Goal: Find specific page/section: Find specific page/section

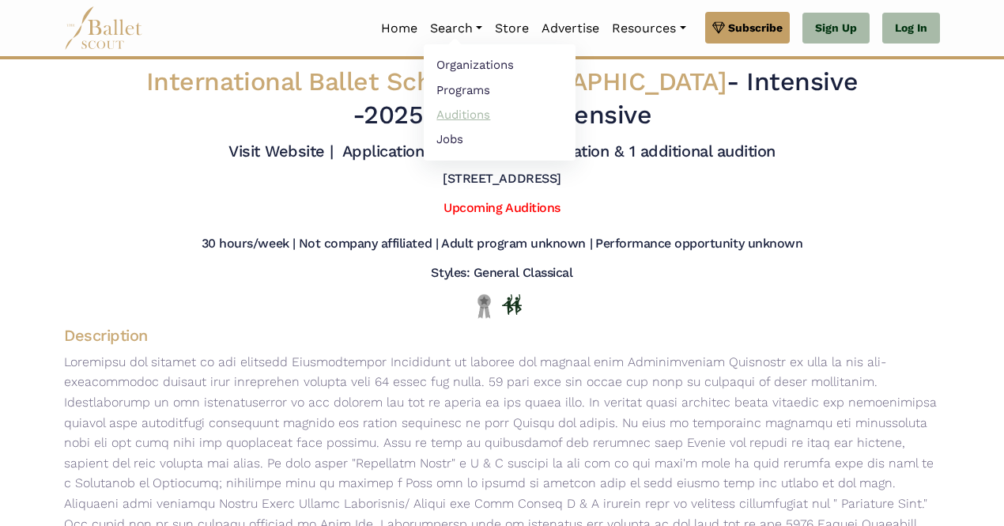
click at [466, 114] on link "Auditions" at bounding box center [500, 114] width 152 height 25
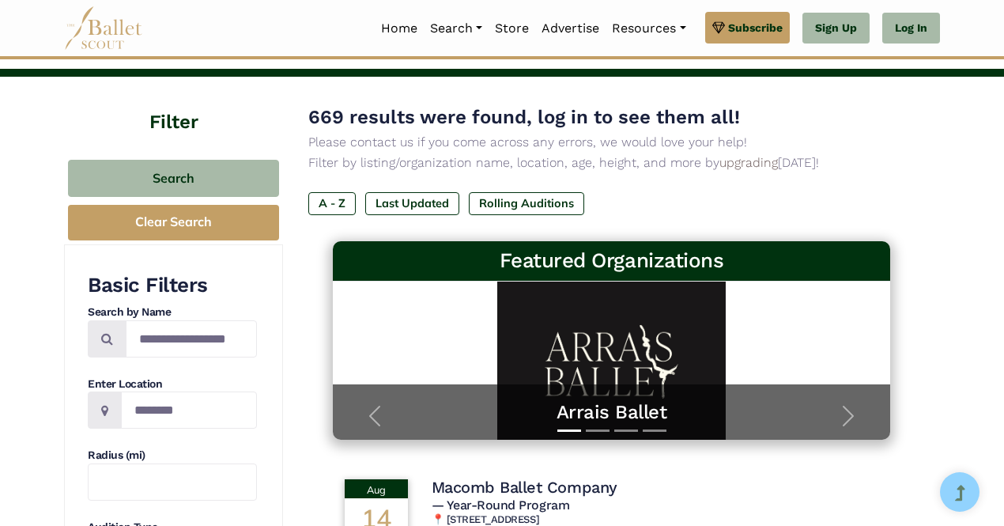
scroll to position [69, 0]
